Goal: Information Seeking & Learning: Understand process/instructions

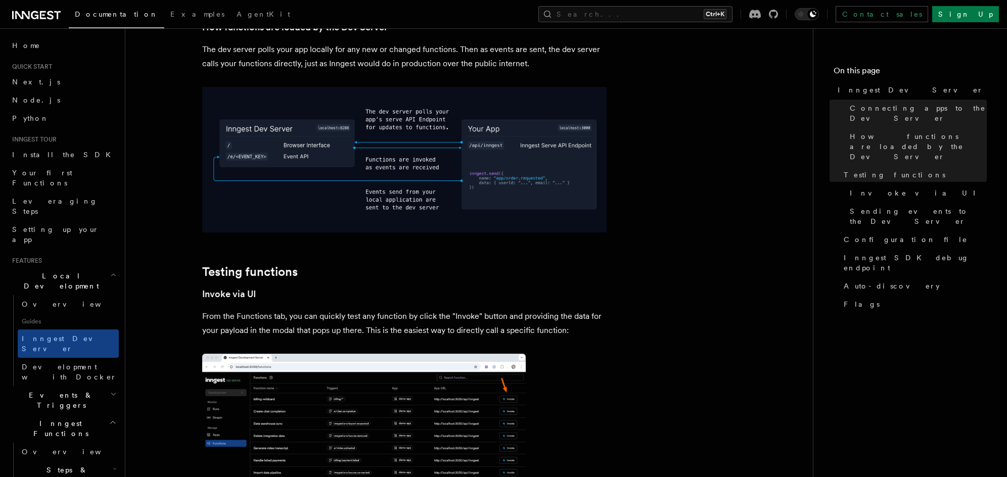
scroll to position [1387, 0]
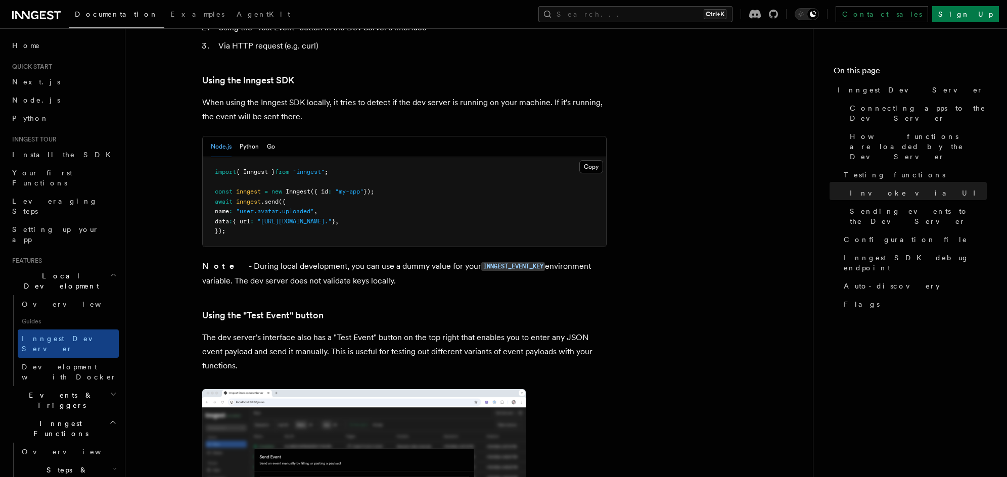
click at [161, 271] on article "Features Local Development Inngest Dev Server The Inngest dev server is an open…" at bounding box center [469, 99] width 655 height 3798
click at [670, 139] on article "Features Local Development Inngest Dev Server The Inngest dev server is an open…" at bounding box center [469, 99] width 655 height 3798
click at [735, 100] on article "Features Local Development Inngest Dev Server The Inngest dev server is an open…" at bounding box center [469, 99] width 655 height 3798
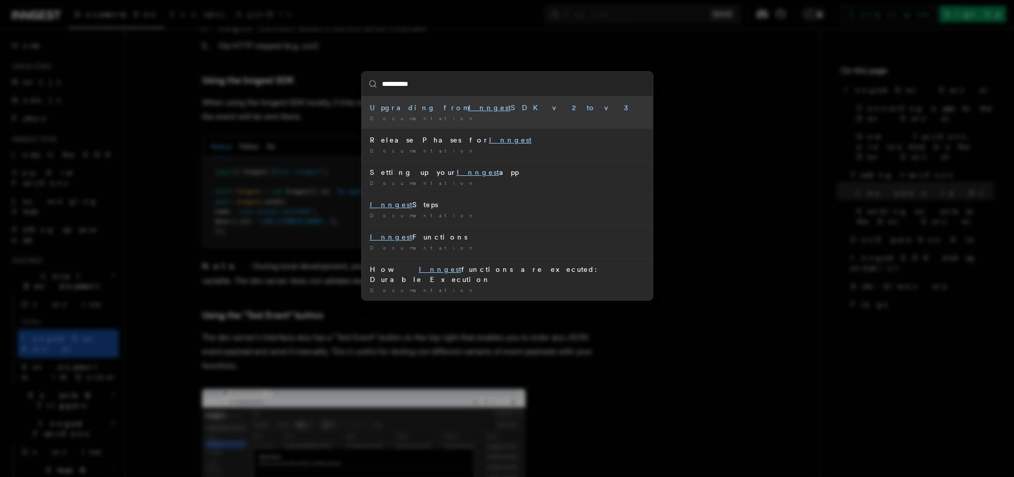
type input "**********"
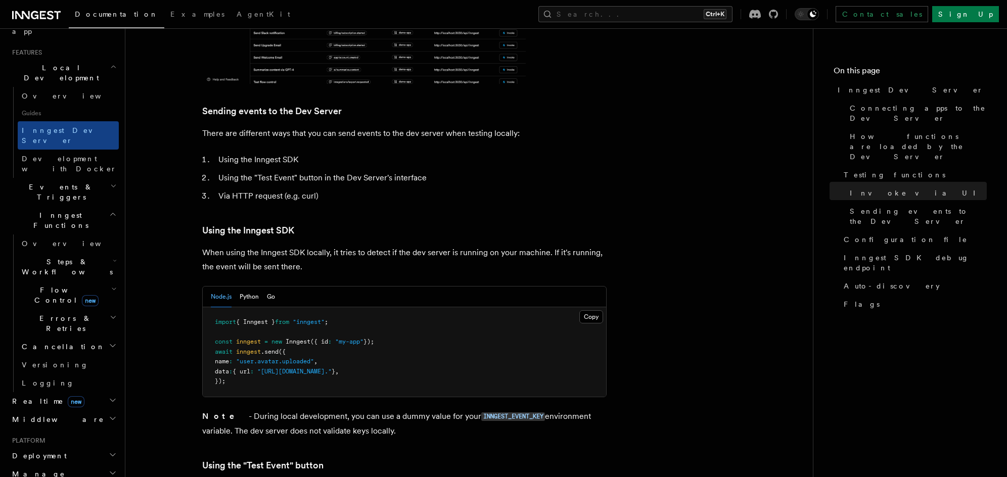
scroll to position [1482, 0]
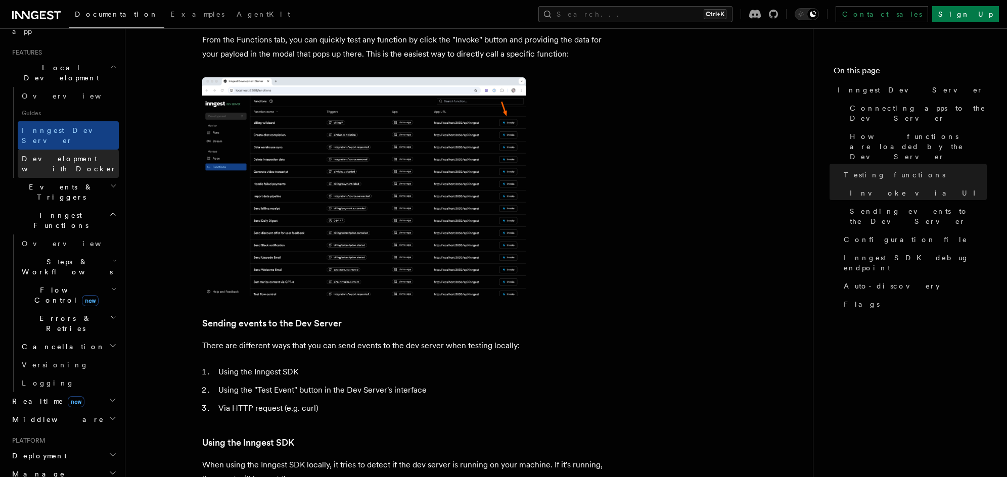
click at [70, 150] on link "Development with Docker" at bounding box center [68, 164] width 101 height 28
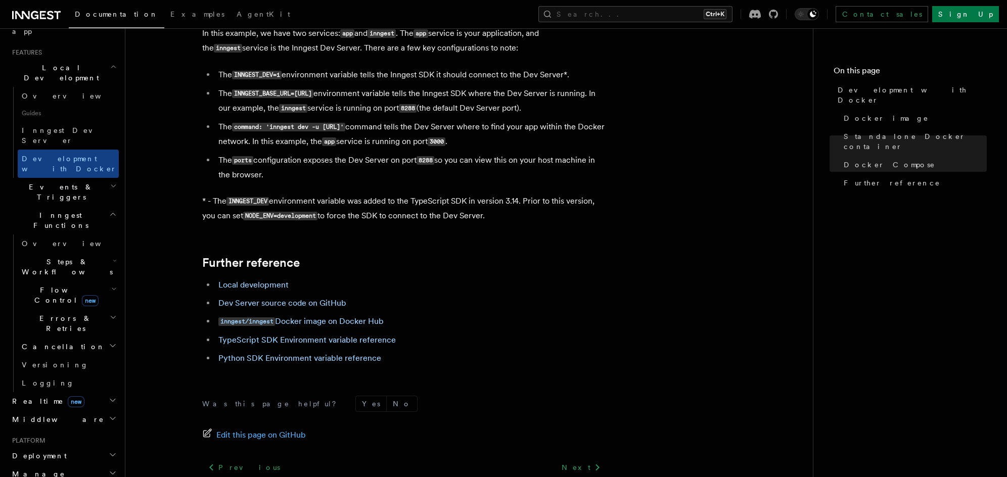
scroll to position [754, 0]
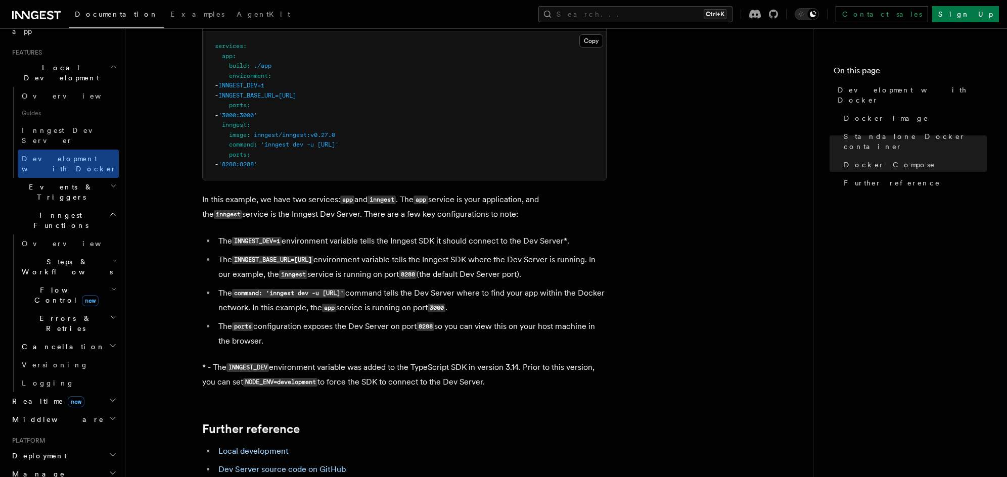
click at [262, 240] on code "INNGEST_DEV=1" at bounding box center [257, 241] width 50 height 9
click at [269, 238] on code "INNGEST_DEV=1" at bounding box center [257, 241] width 50 height 9
click at [235, 240] on code "INNGEST_DEV=1" at bounding box center [257, 241] width 50 height 9
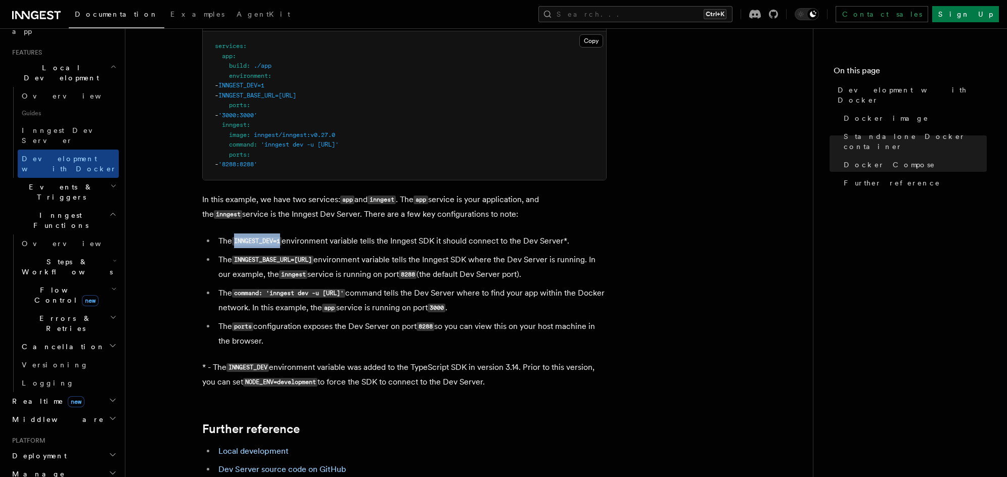
drag, startPoint x: 234, startPoint y: 241, endPoint x: 282, endPoint y: 245, distance: 48.2
click at [281, 245] on code "INNGEST_DEV=1" at bounding box center [257, 241] width 50 height 9
copy code "INNGEST_DEV=1"
drag, startPoint x: 449, startPoint y: 284, endPoint x: 287, endPoint y: 170, distance: 198.1
click at [448, 283] on ul "The INNGEST_DEV=1 environment variable tells the Inngest SDK it should connect …" at bounding box center [404, 291] width 404 height 114
